Goal: Find specific page/section: Find specific page/section

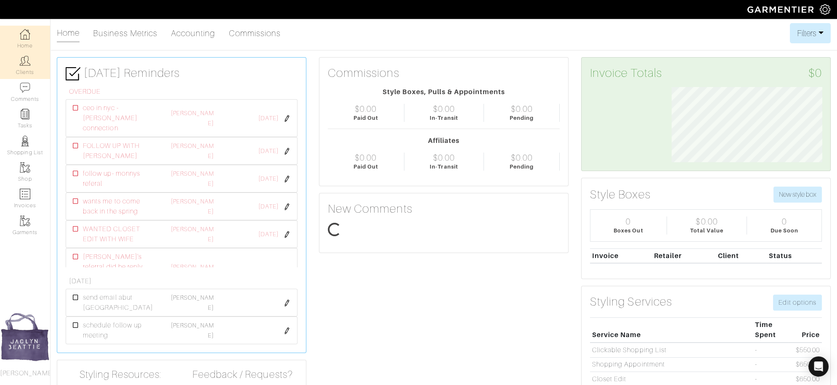
scroll to position [75, 163]
click at [32, 68] on link "Clients" at bounding box center [25, 65] width 50 height 27
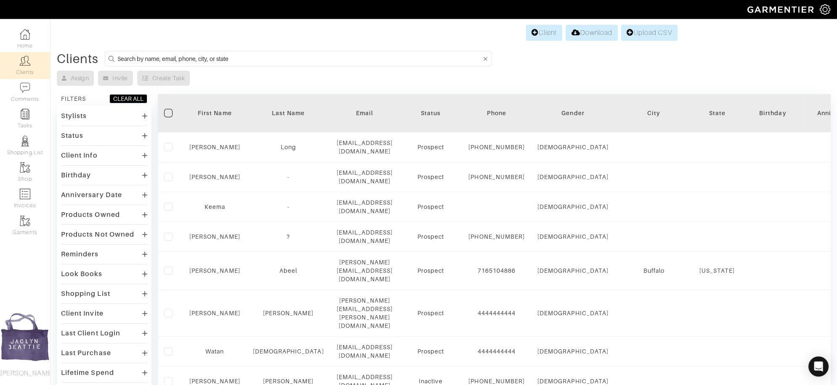
click at [172, 58] on input at bounding box center [299, 58] width 364 height 11
type input "ravi"
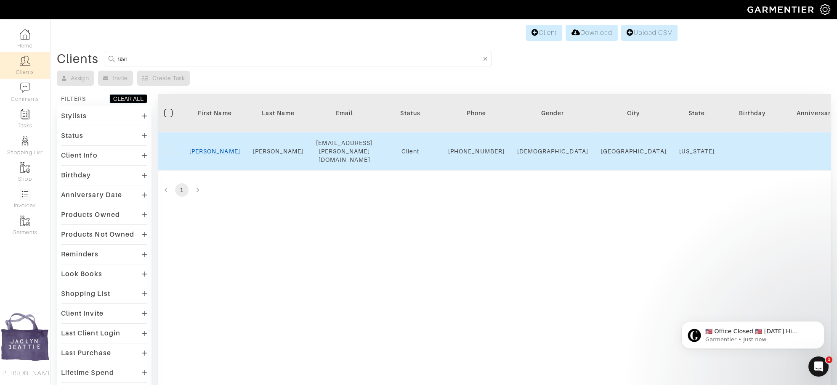
click at [217, 151] on link "Ravi" at bounding box center [214, 151] width 51 height 7
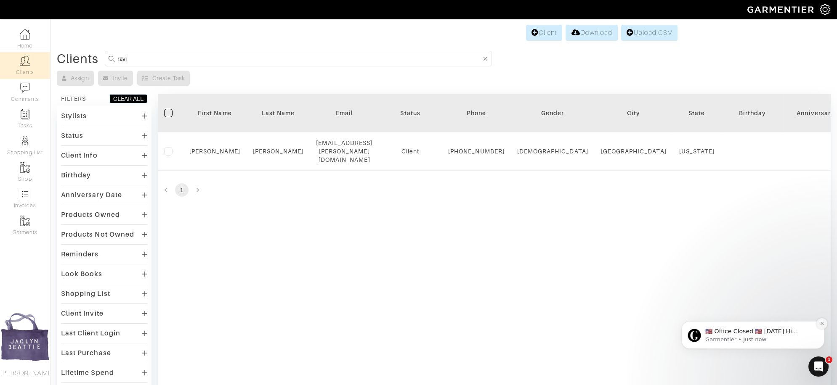
click at [821, 324] on icon "Dismiss notification" at bounding box center [822, 323] width 5 height 5
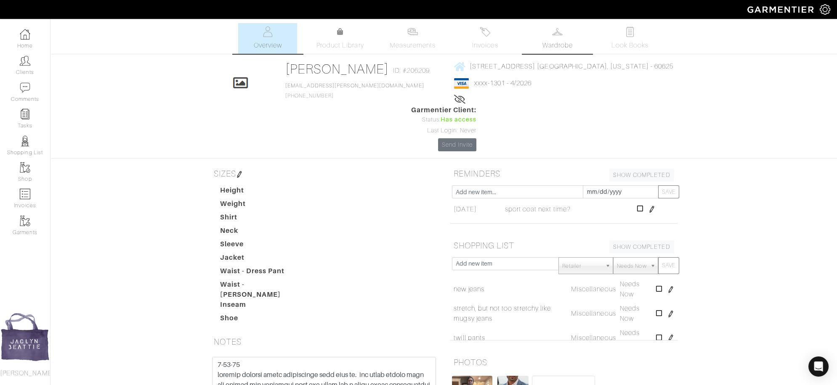
click at [551, 46] on span "Wardrobe" at bounding box center [557, 45] width 30 height 10
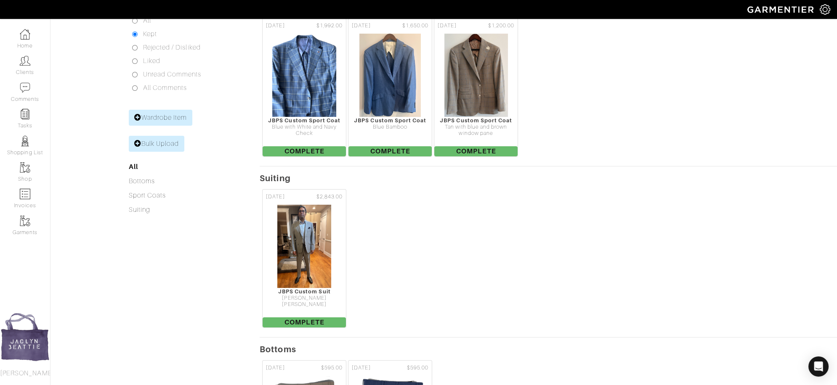
scroll to position [175, 0]
